Goal: Task Accomplishment & Management: Complete application form

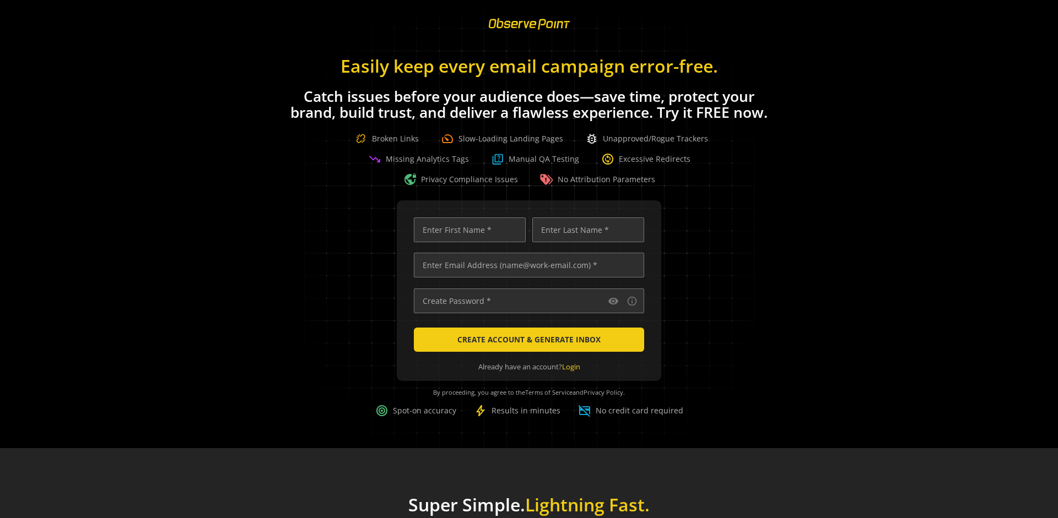
scroll to position [0, 3564]
click at [526, 265] on input "text" at bounding box center [529, 265] width 230 height 25
type input "[EMAIL_ADDRESS][DOMAIN_NAME]"
click at [467, 230] on input "text" at bounding box center [470, 230] width 112 height 25
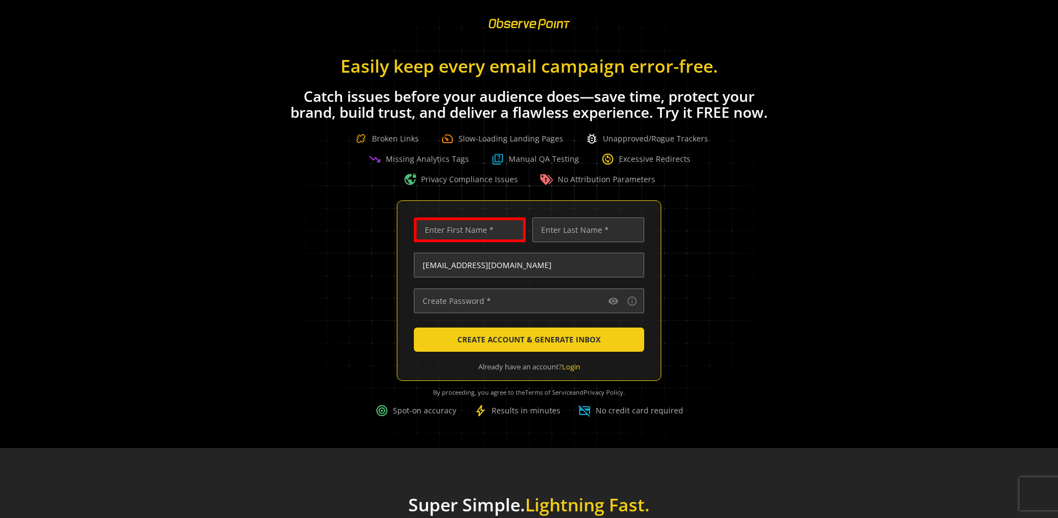
scroll to position [0, 0]
type input "Test"
click at [585, 230] on input "text" at bounding box center [588, 230] width 112 height 25
type input "Test"
click at [526, 301] on input "text" at bounding box center [529, 301] width 230 height 25
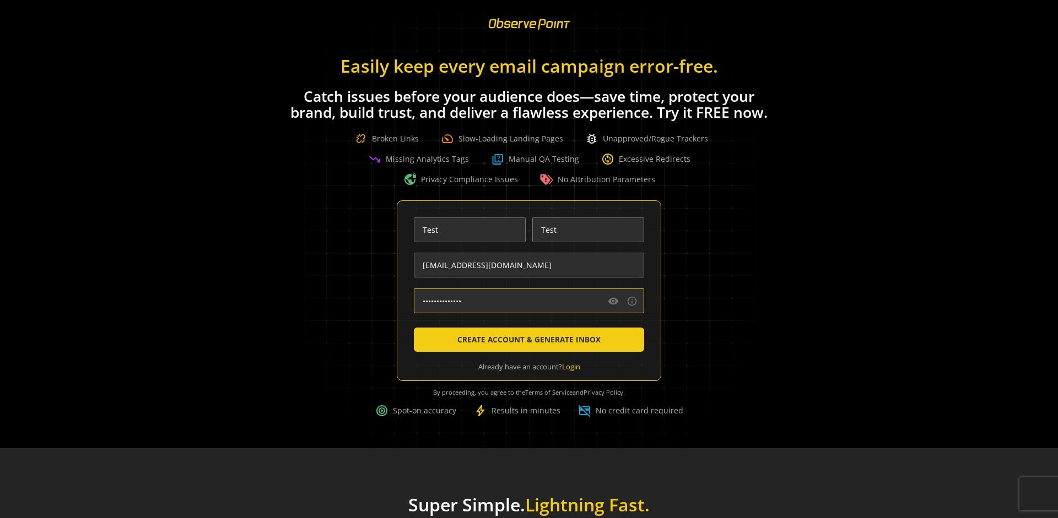
type input "••••••••••••••"
click at [526, 339] on span "CREATE ACCOUNT & GENERATE INBOX" at bounding box center [528, 340] width 143 height 20
